Goal: Browse casually

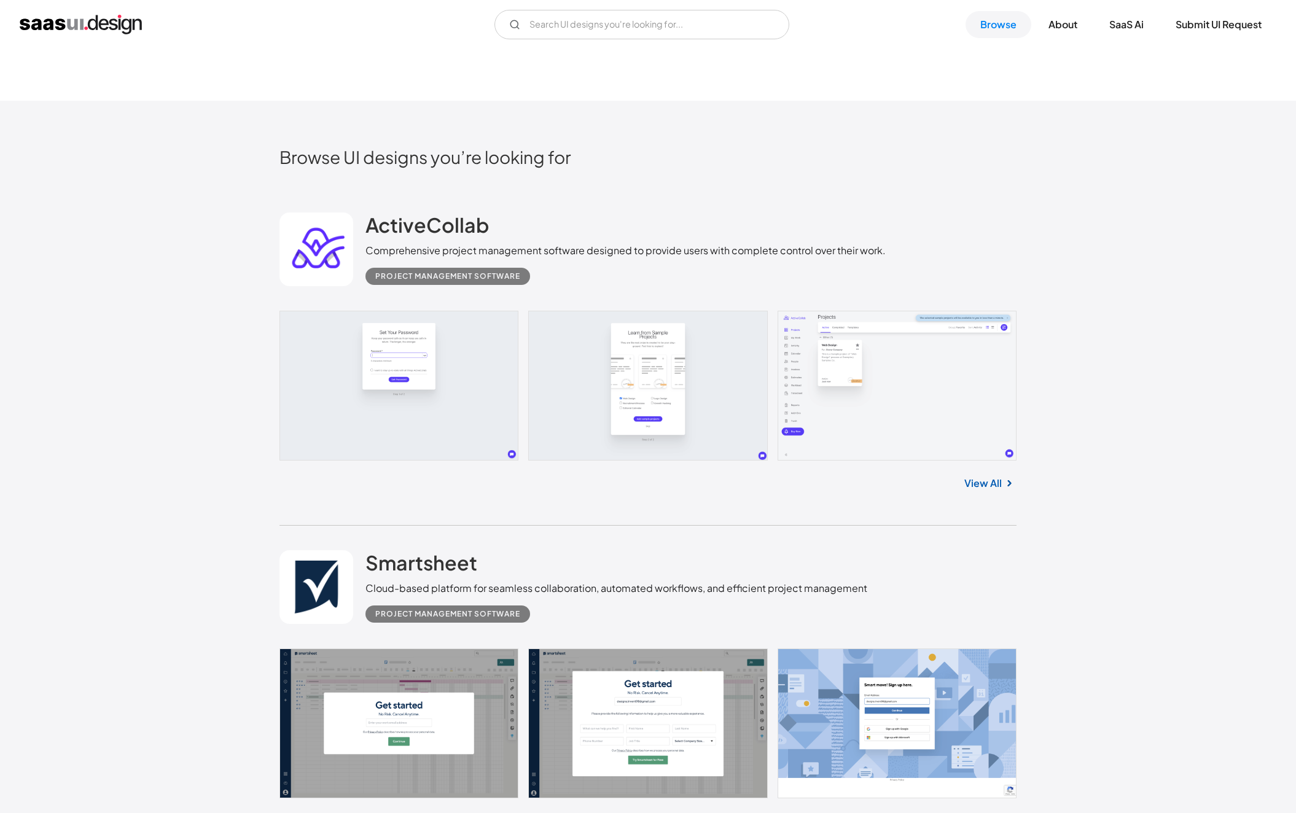
scroll to position [391, 0]
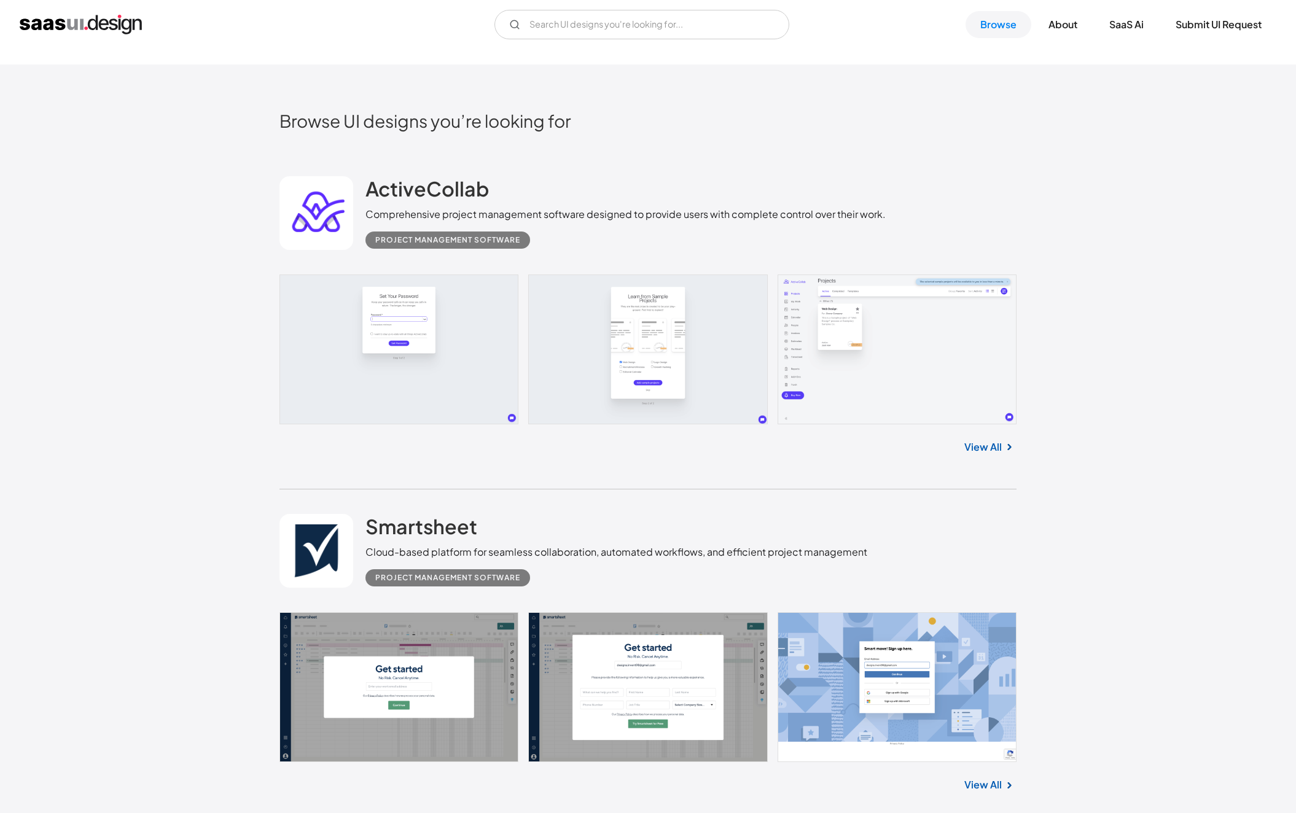
click at [667, 357] on link at bounding box center [648, 350] width 737 height 150
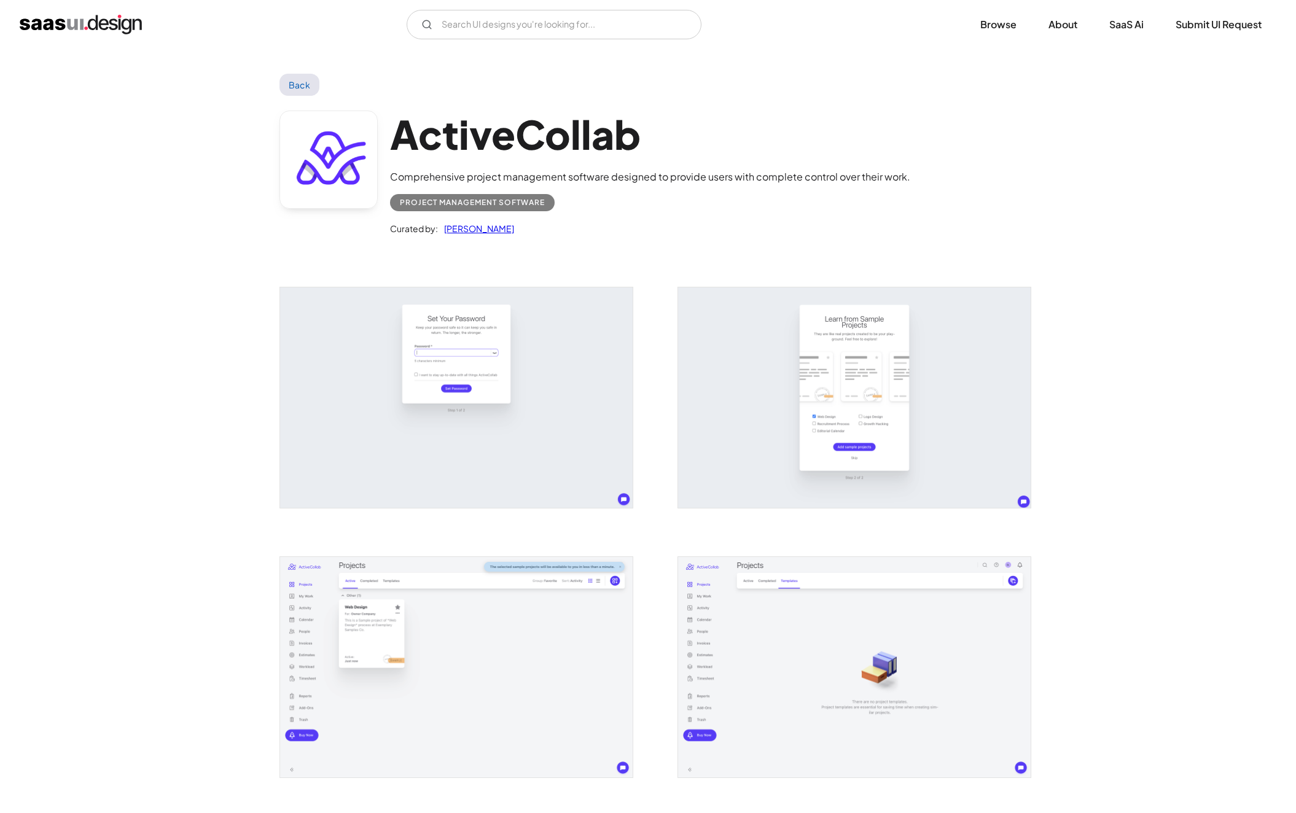
click at [873, 370] on img "open lightbox" at bounding box center [854, 398] width 353 height 221
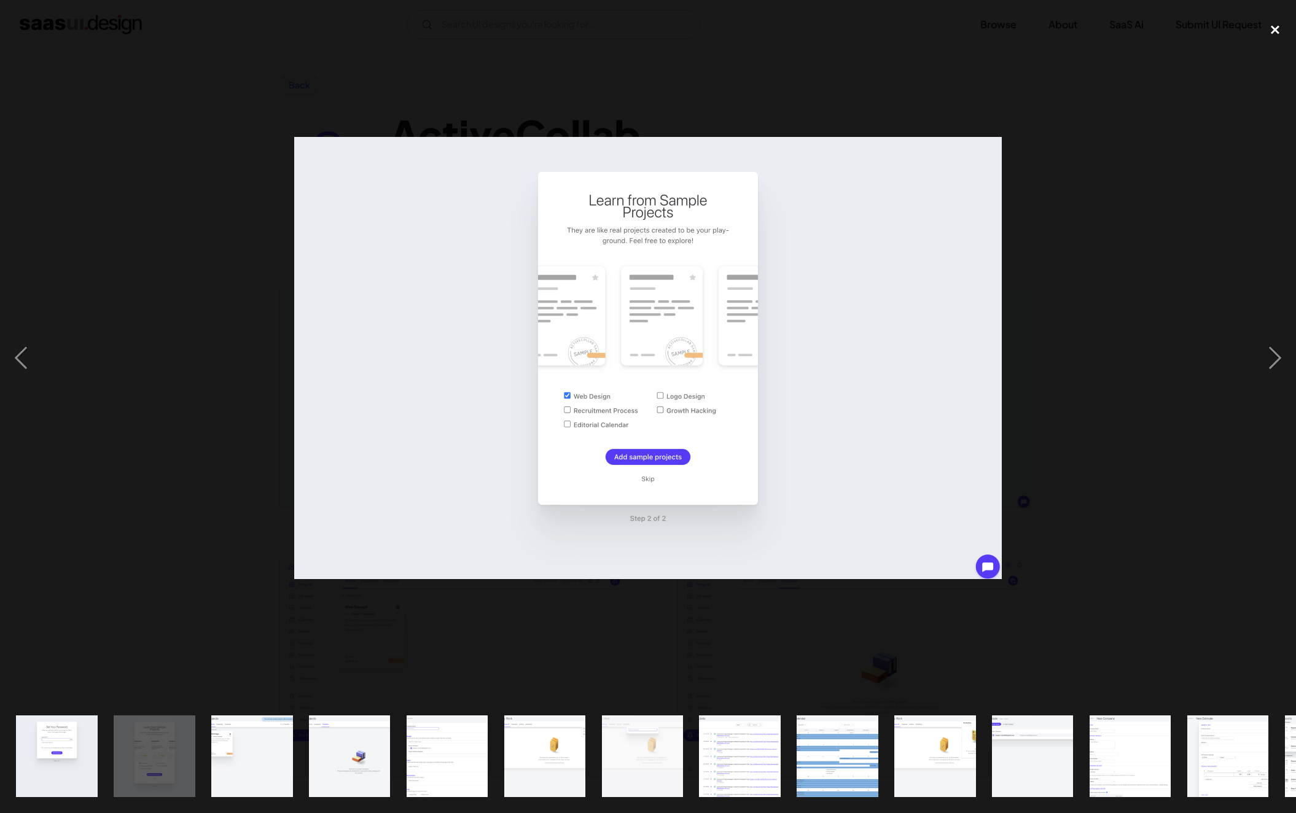
click at [1275, 31] on div "close lightbox" at bounding box center [1275, 29] width 42 height 27
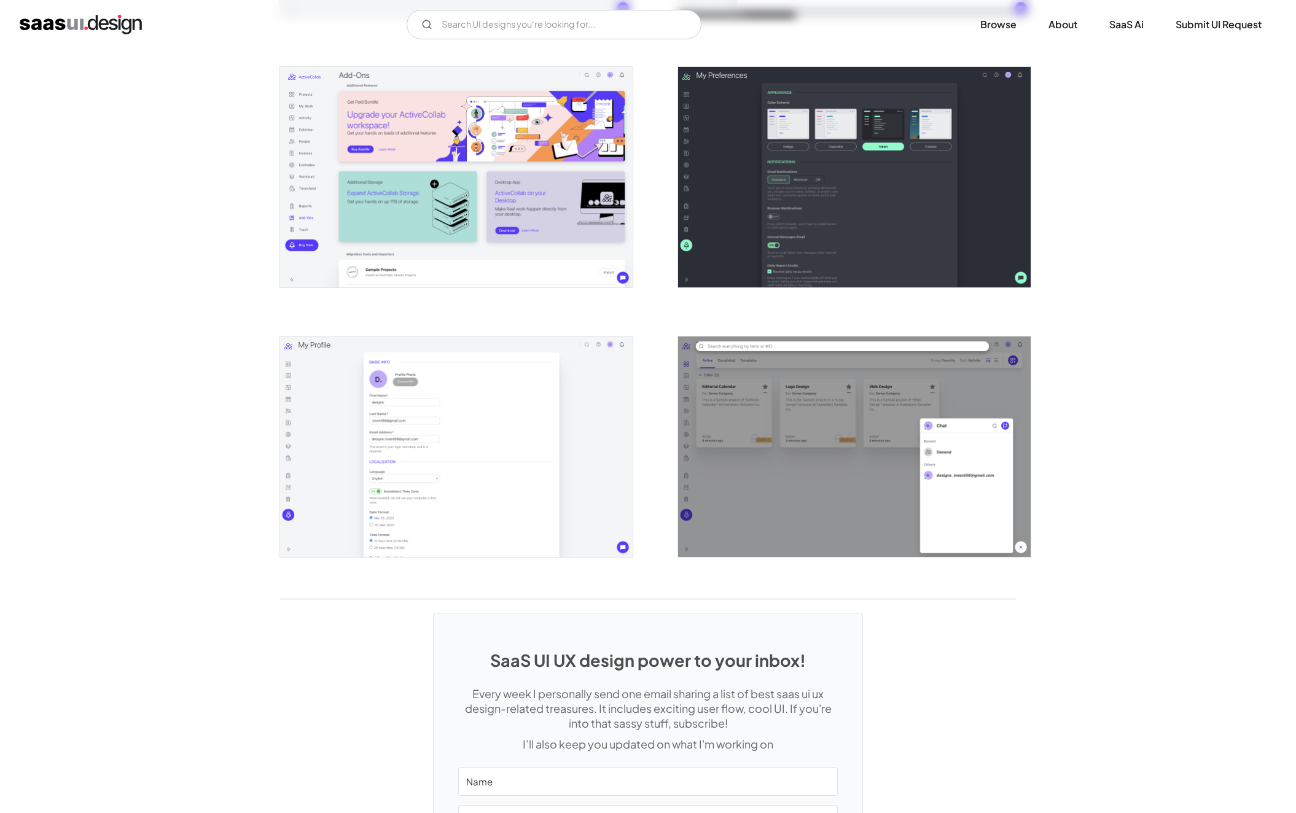
scroll to position [2332, 0]
